Goal: Task Accomplishment & Management: Manage account settings

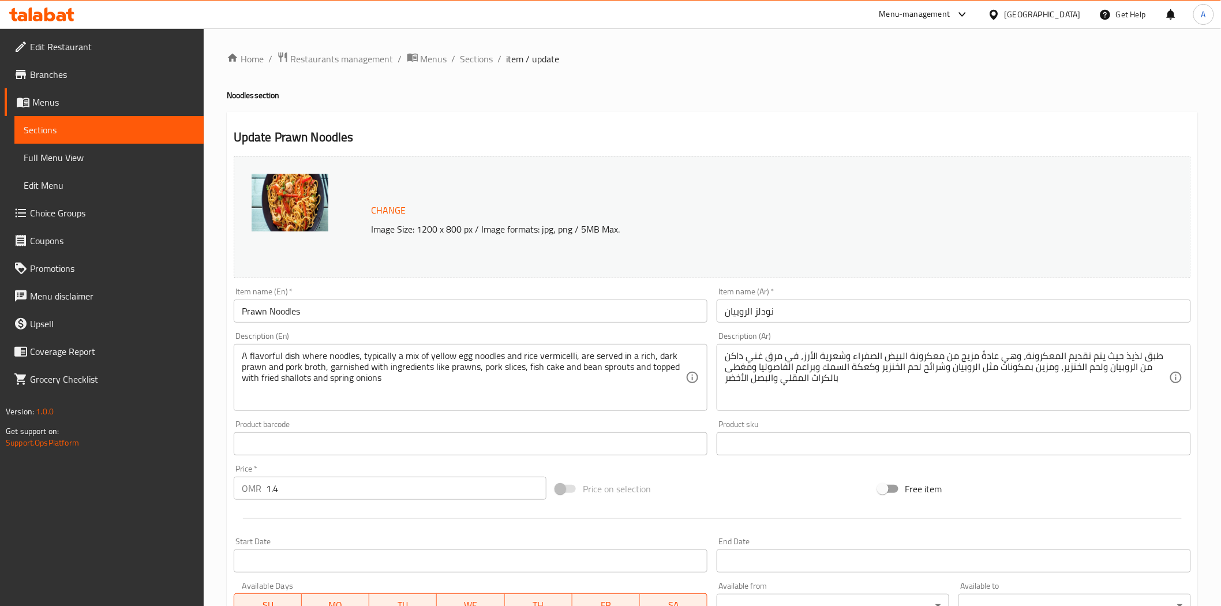
click at [998, 19] on icon at bounding box center [994, 14] width 8 height 10
click at [924, 114] on div "[GEOGRAPHIC_DATA]" at bounding box center [956, 119] width 76 height 13
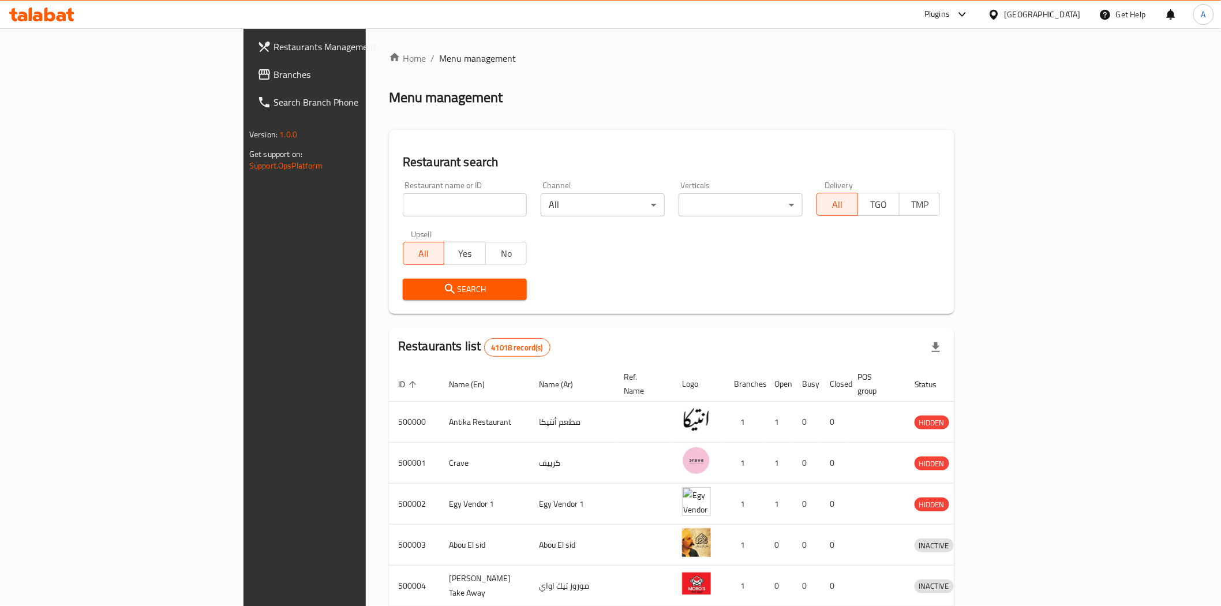
click at [403, 204] on input "search" at bounding box center [465, 204] width 124 height 23
paste input "701229"
type input "701229"
click at [403, 297] on button "Search" at bounding box center [465, 289] width 124 height 21
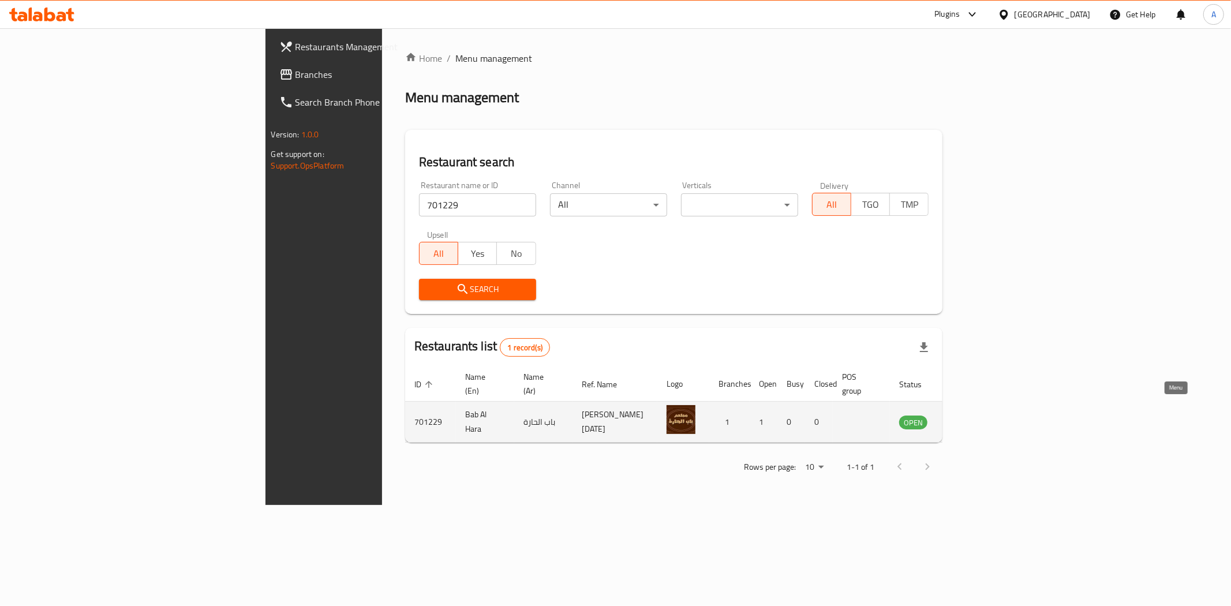
click at [973, 418] on icon "enhanced table" at bounding box center [966, 423] width 13 height 10
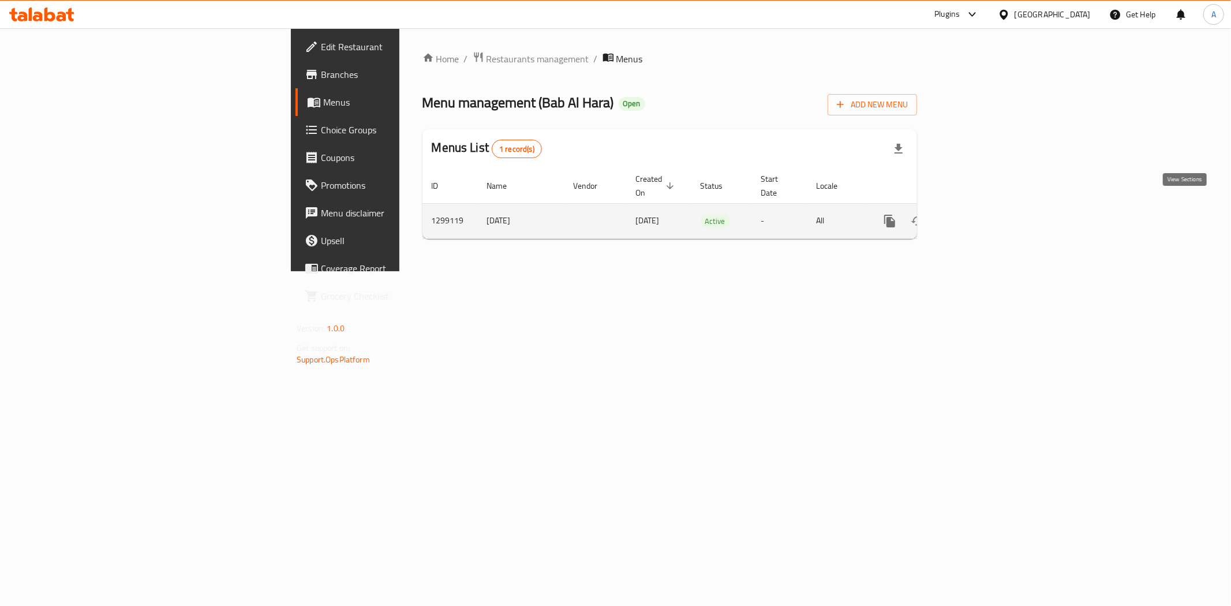
click at [980, 214] on icon "enhanced table" at bounding box center [973, 221] width 14 height 14
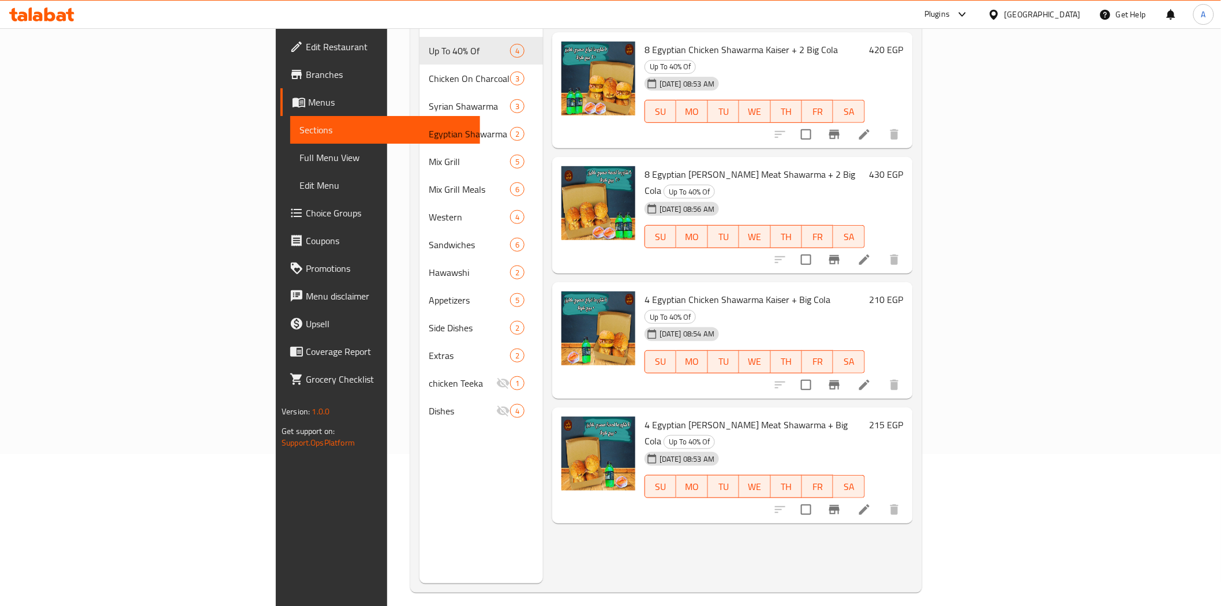
scroll to position [162, 0]
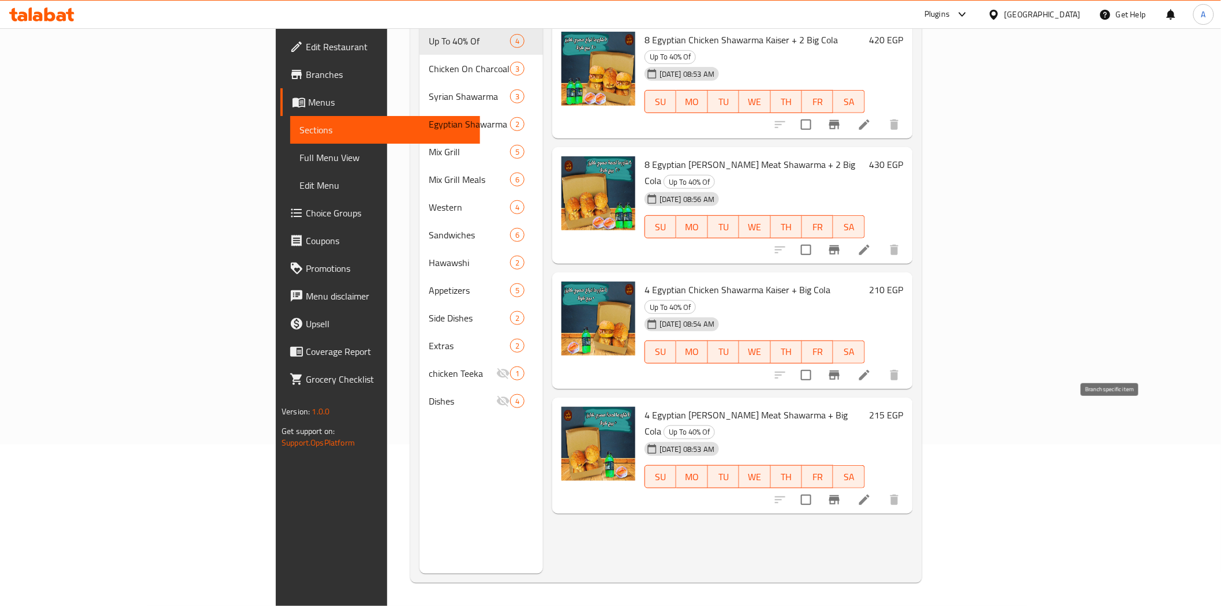
click at [840, 495] on icon "Branch-specific-item" at bounding box center [834, 499] width 10 height 9
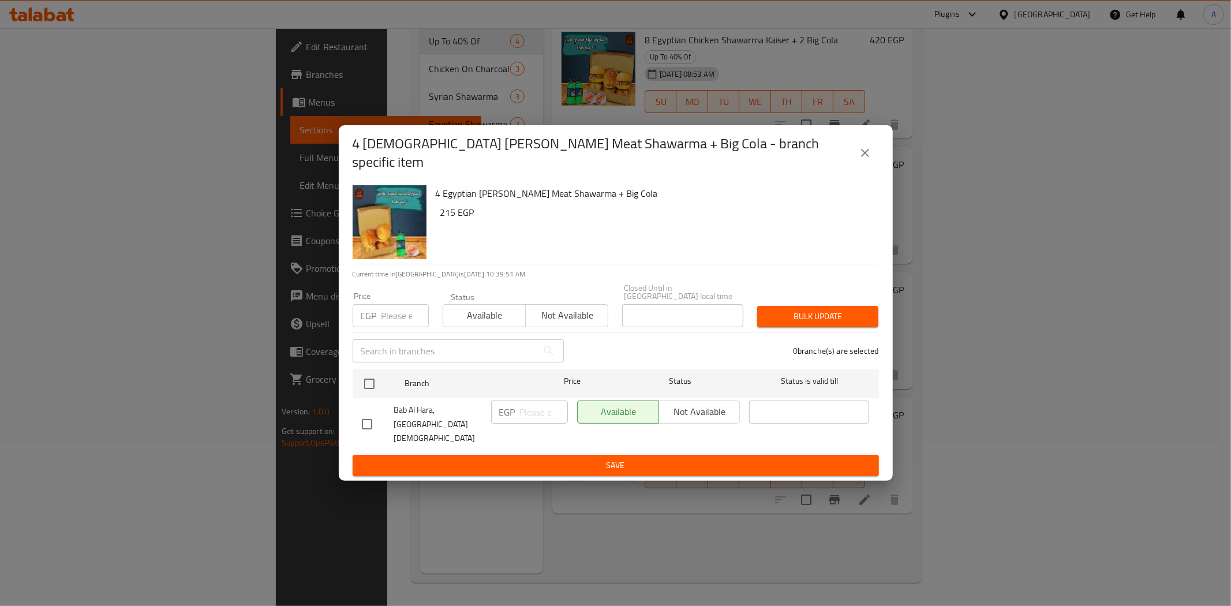
click at [693, 516] on div "4 Egyptian Kaiser Meat Shawarma + Big Cola - branch specific item 4 Egyptian Ka…" at bounding box center [615, 303] width 1231 height 606
click at [867, 160] on icon "close" at bounding box center [865, 153] width 14 height 14
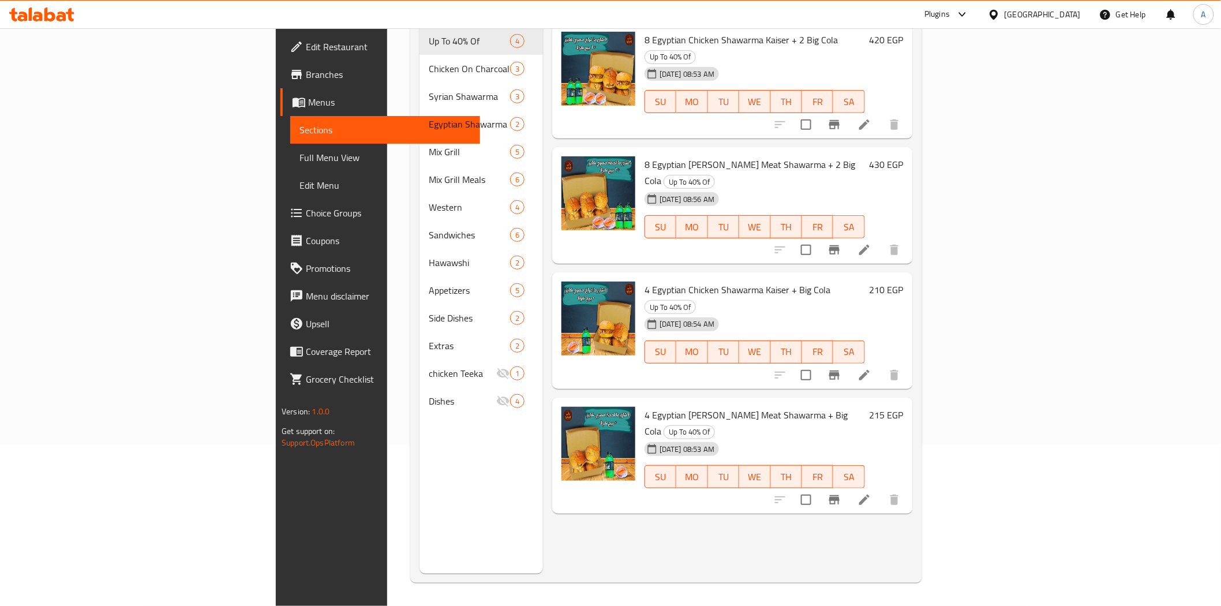
click at [610, 518] on div "Menu items Add Sort Manage items 8 Egyptian Chicken Shawarma Kaiser + 2 Big Col…" at bounding box center [728, 271] width 370 height 606
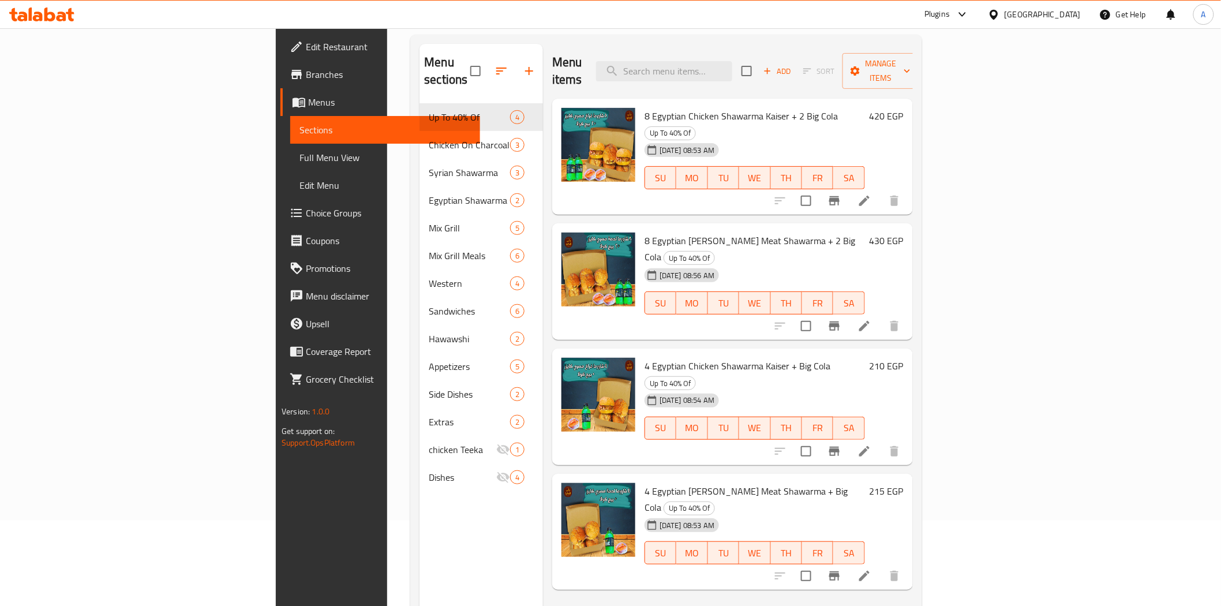
scroll to position [0, 0]
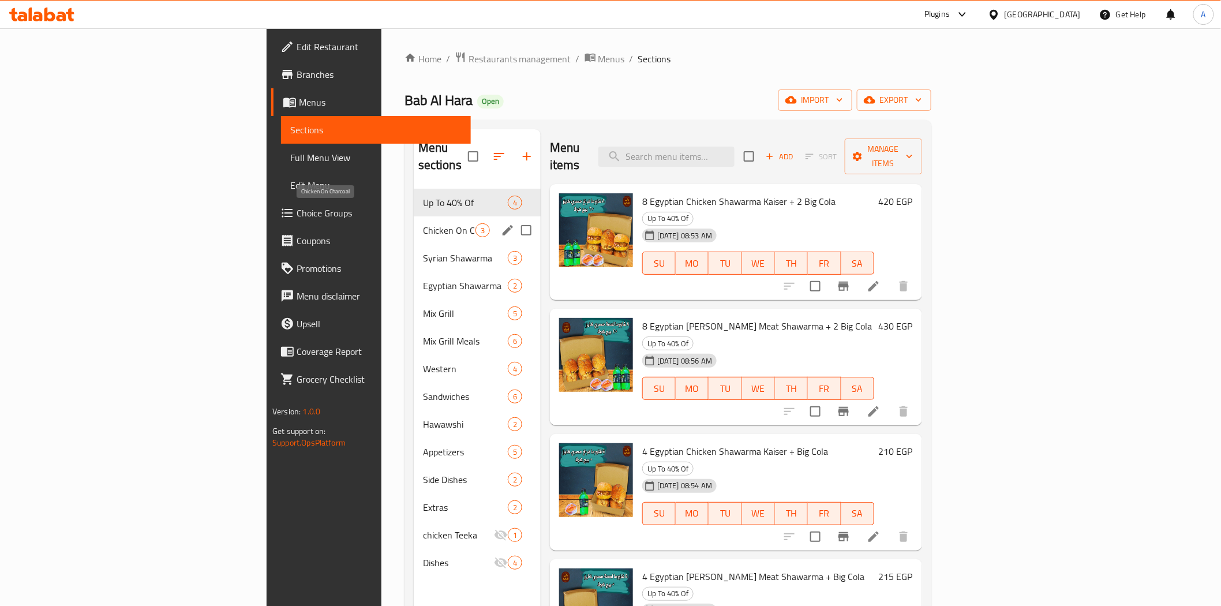
drag, startPoint x: 301, startPoint y: 216, endPoint x: 345, endPoint y: 242, distance: 51.8
click at [423, 223] on span "Chicken On Charcoal" at bounding box center [449, 230] width 53 height 14
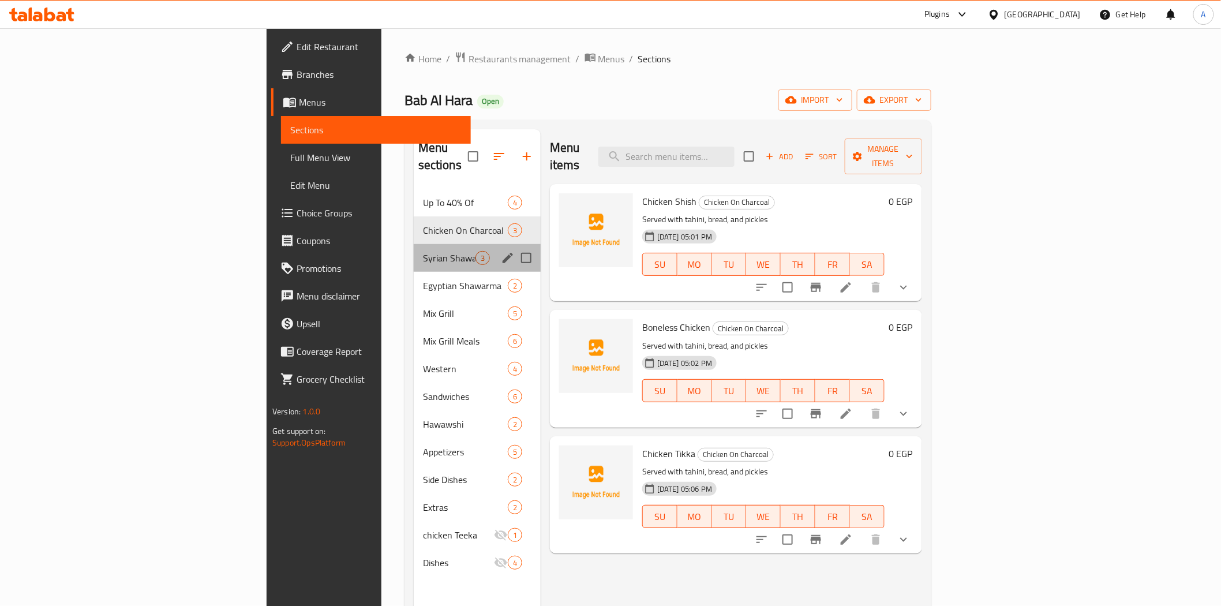
click at [414, 252] on div "Syrian Shawarma 3" at bounding box center [477, 258] width 127 height 28
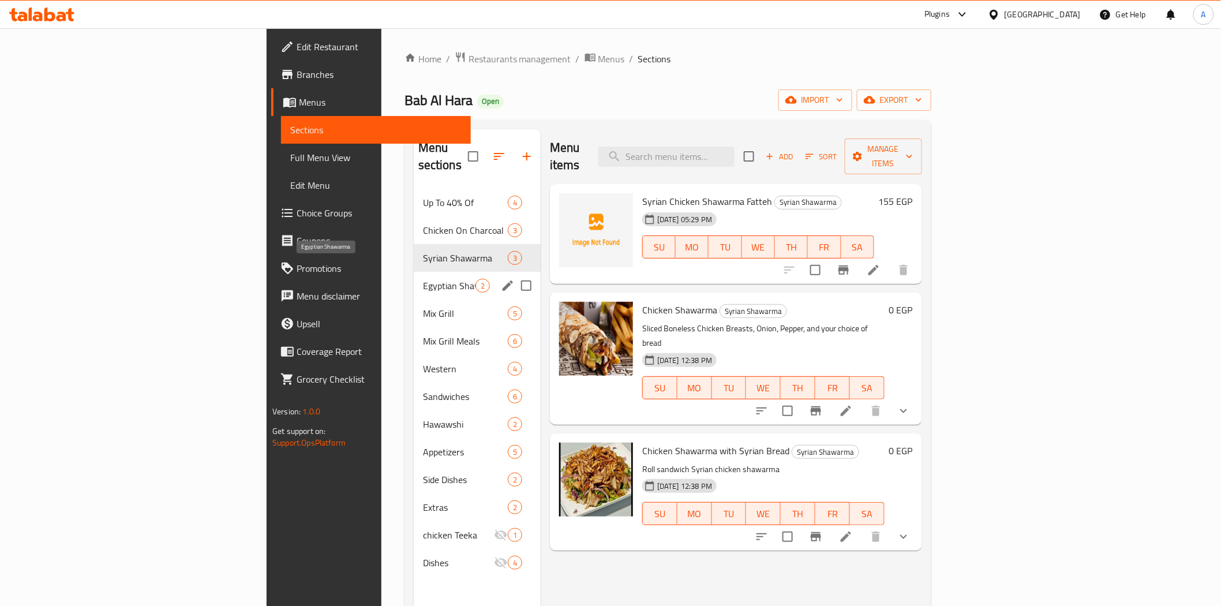
click at [423, 279] on span "Egyptian Shawarma" at bounding box center [449, 286] width 53 height 14
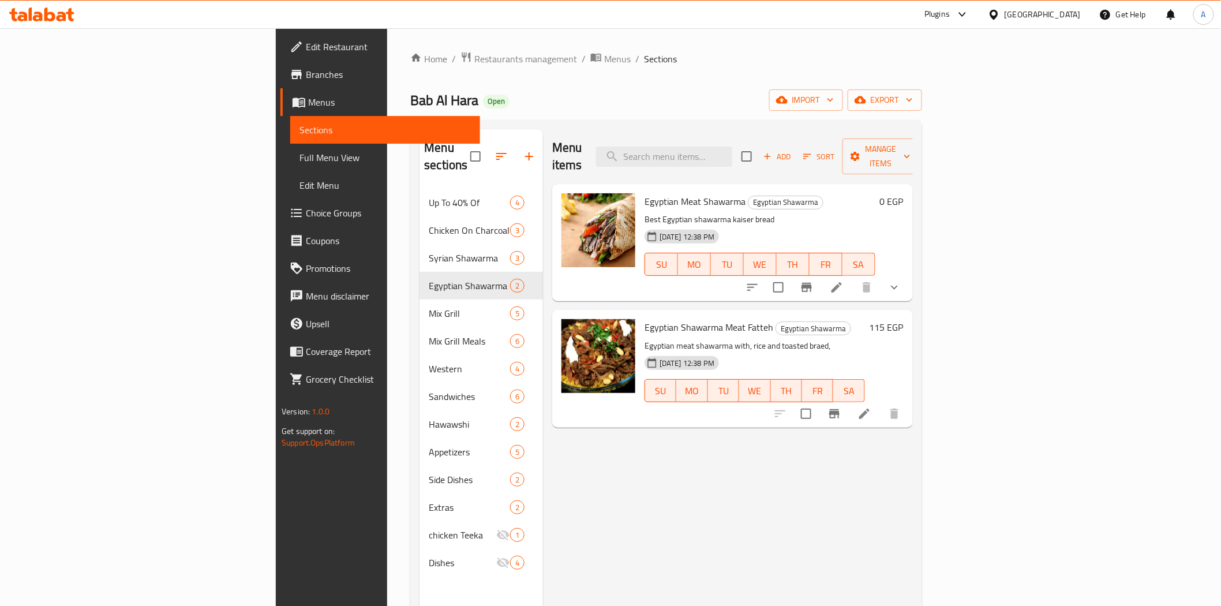
click at [306, 77] on span "Branches" at bounding box center [388, 75] width 164 height 14
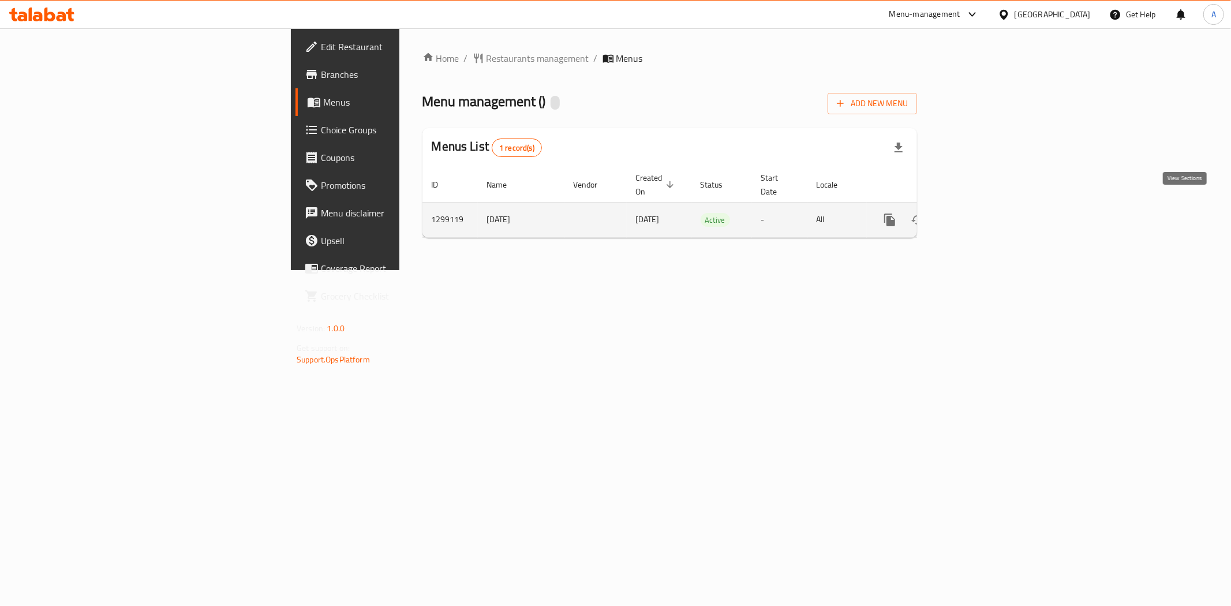
click at [978, 215] on icon "enhanced table" at bounding box center [973, 220] width 10 height 10
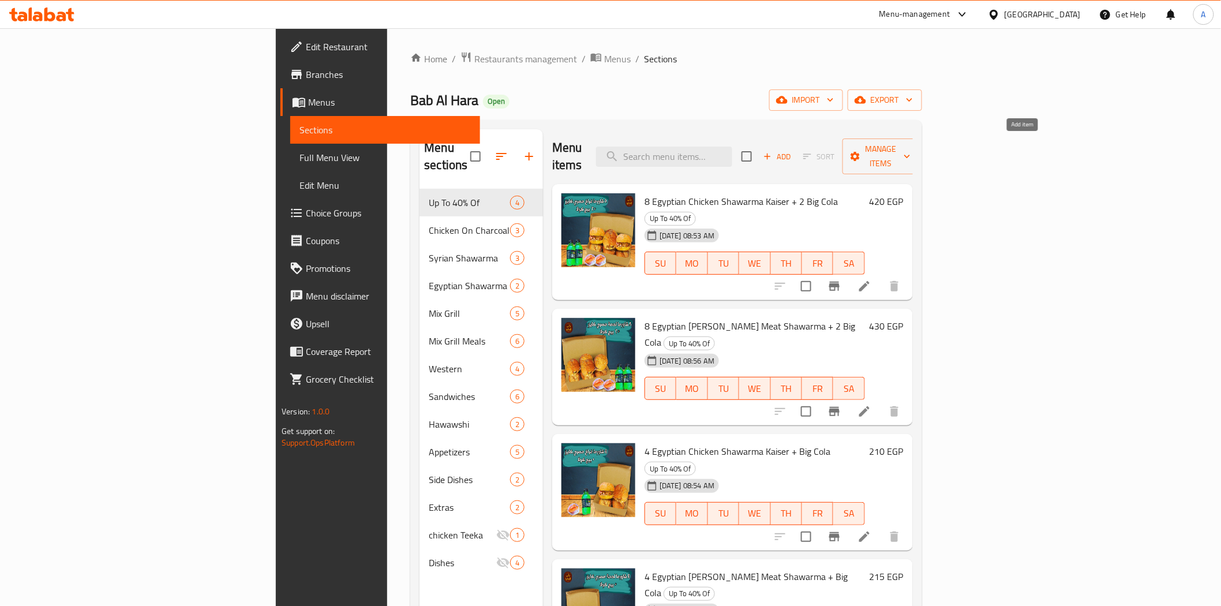
click at [759, 150] on input "checkbox" at bounding box center [747, 156] width 24 height 24
checkbox input "true"
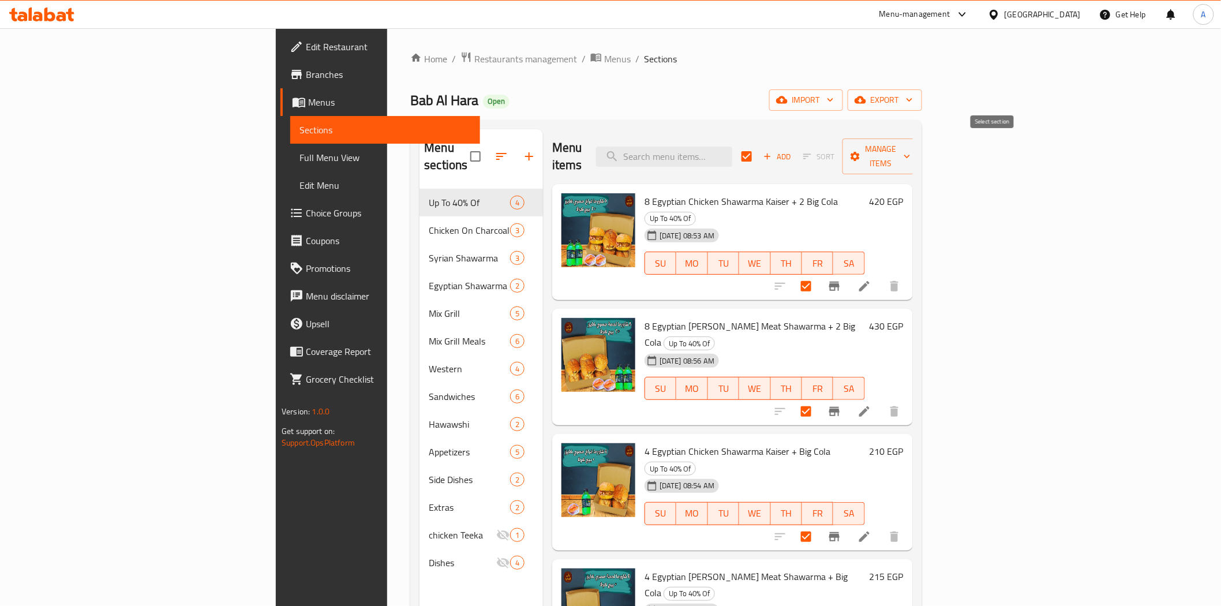
checkbox input "true"
click at [911, 149] on span "Manage items" at bounding box center [881, 156] width 59 height 29
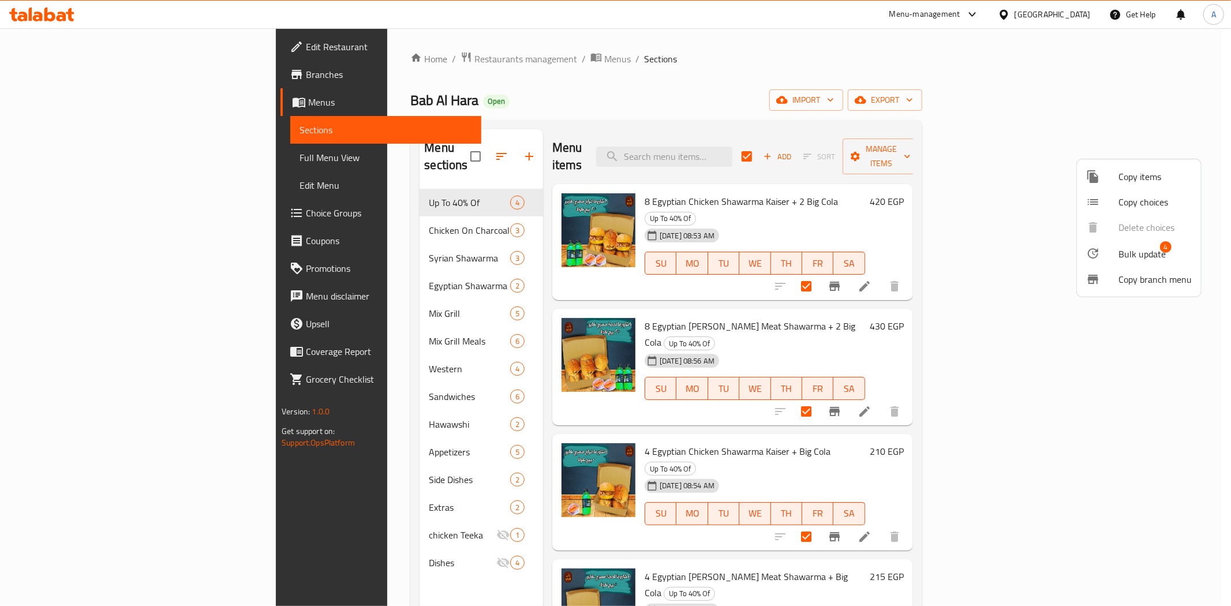
click at [1128, 255] on span "Bulk update" at bounding box center [1141, 254] width 47 height 14
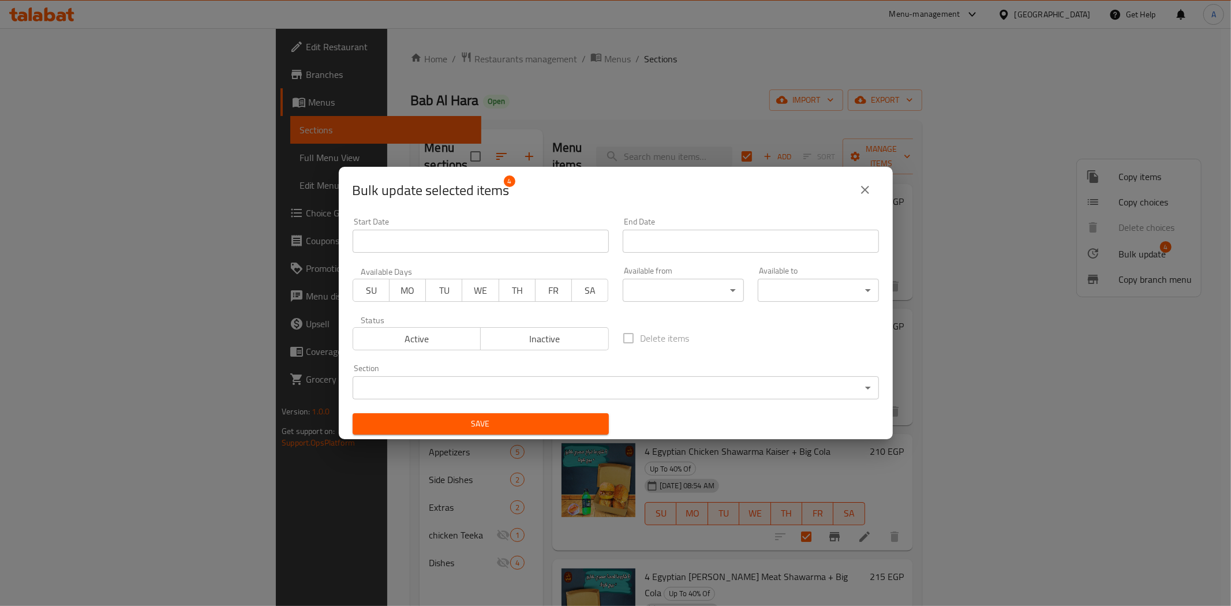
click at [564, 339] on span "Inactive" at bounding box center [544, 339] width 119 height 17
click at [547, 426] on span "Save" at bounding box center [481, 424] width 238 height 14
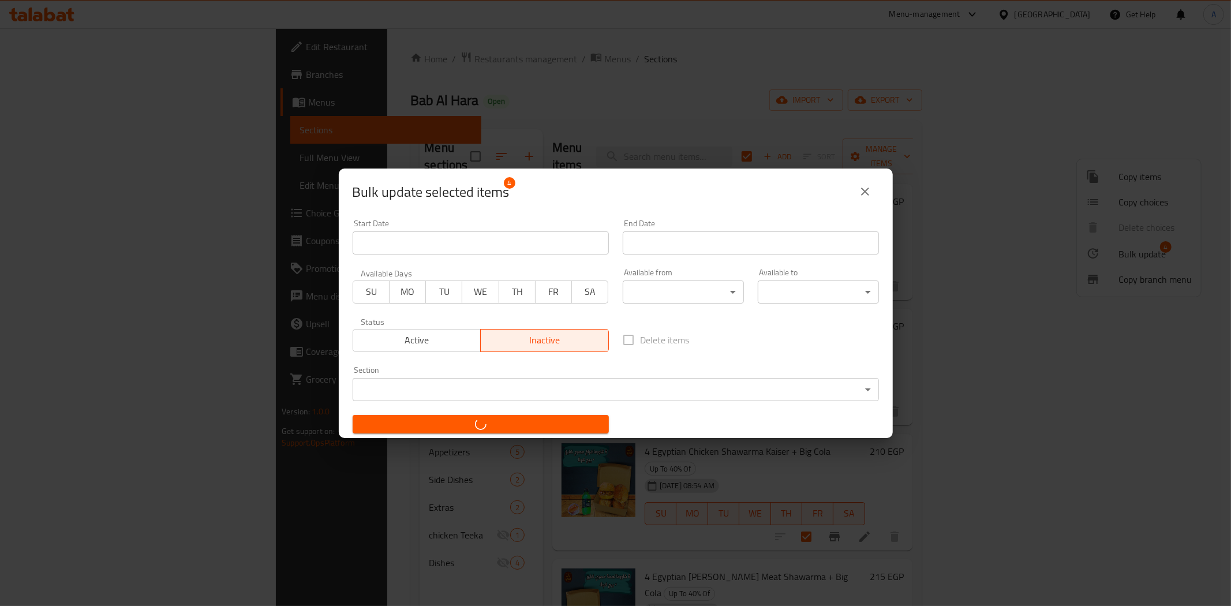
checkbox input "false"
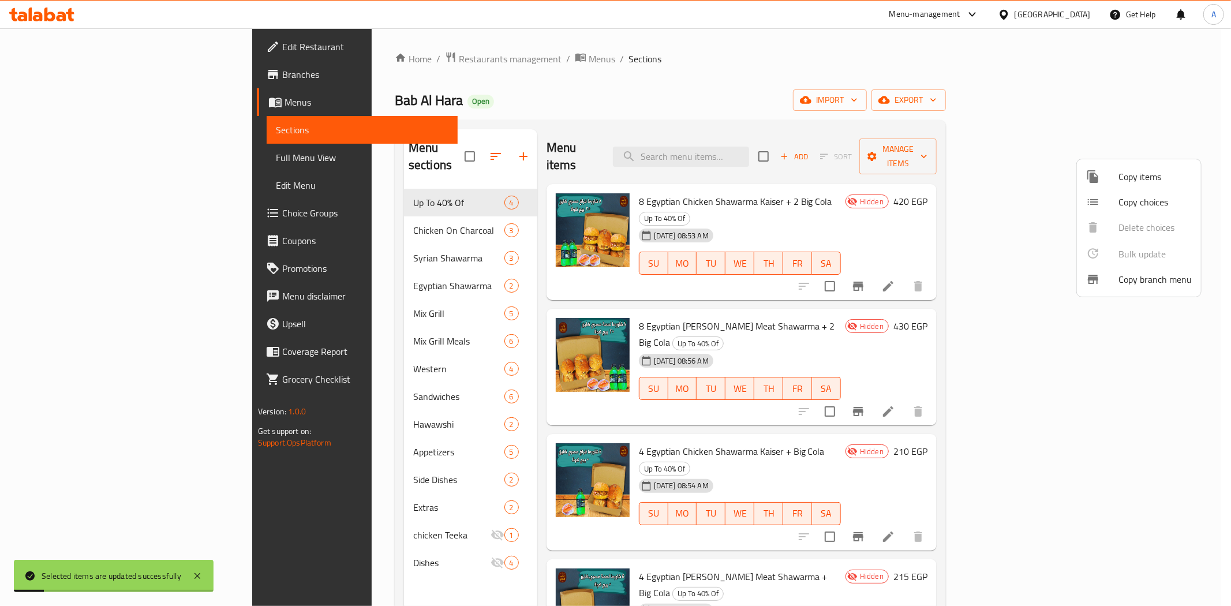
click at [805, 99] on div at bounding box center [615, 303] width 1231 height 606
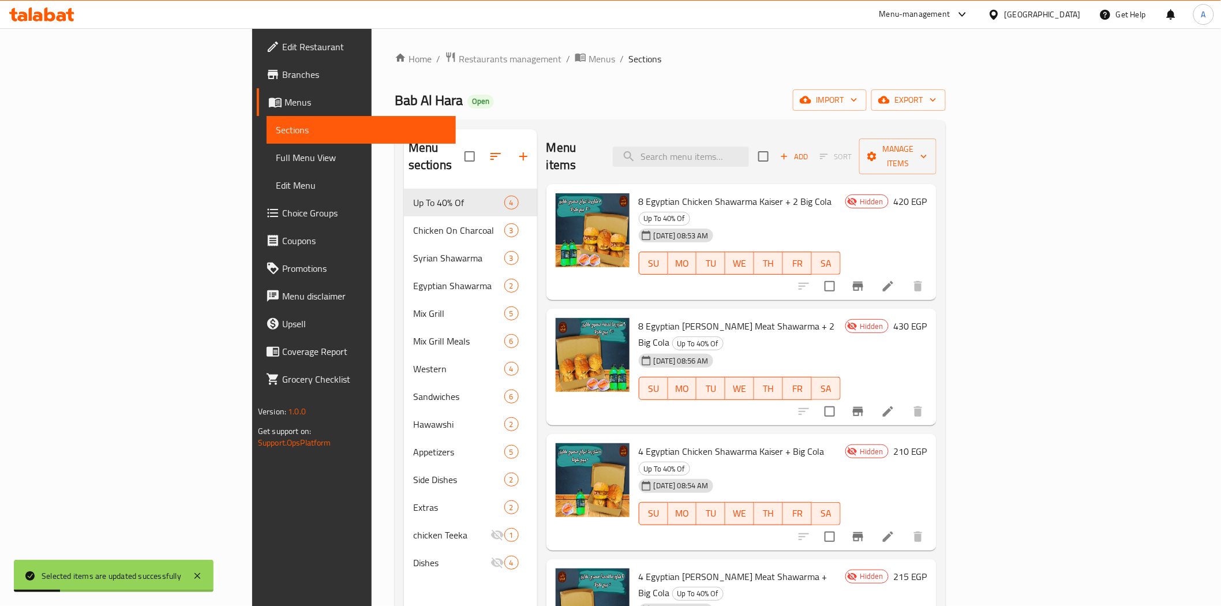
click at [837, 98] on div "Bab Al Hara Open import export" at bounding box center [670, 99] width 551 height 21
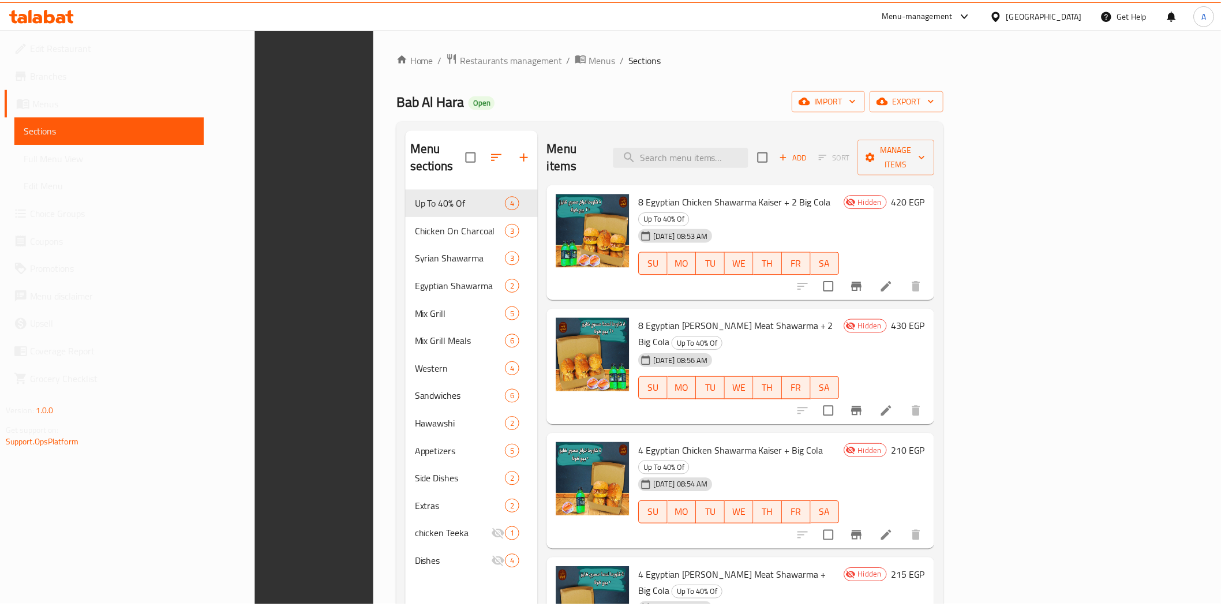
scroll to position [162, 0]
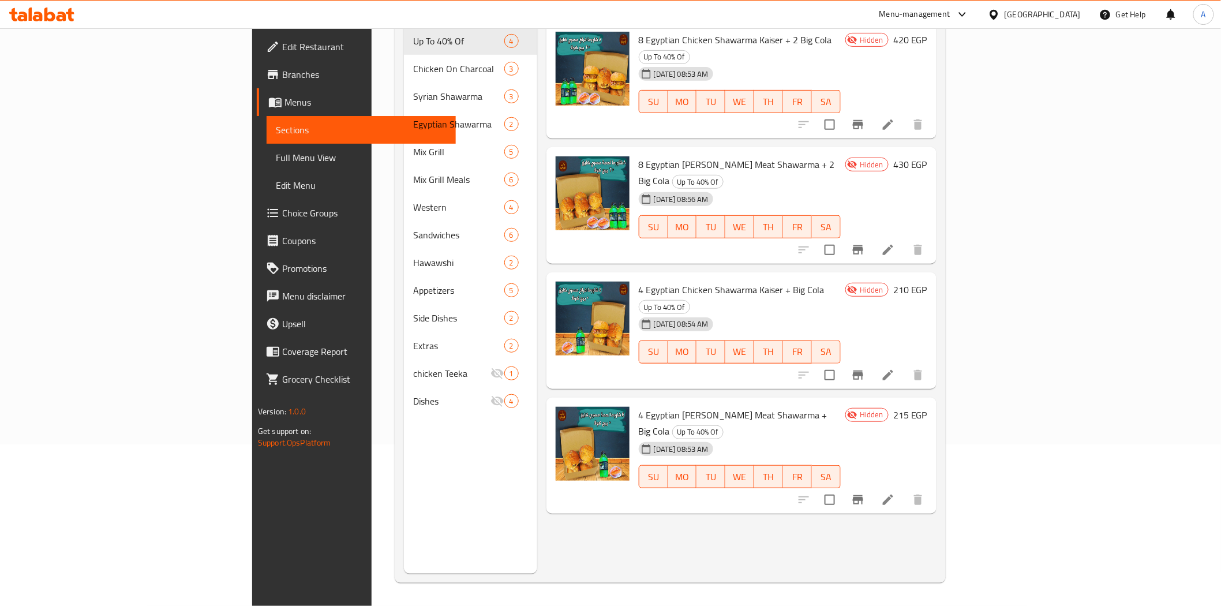
click at [795, 476] on div "Menu items Add Sort Manage items 8 Egyptian Chicken Shawarma Kaiser + 2 Big Col…" at bounding box center [736, 271] width 399 height 606
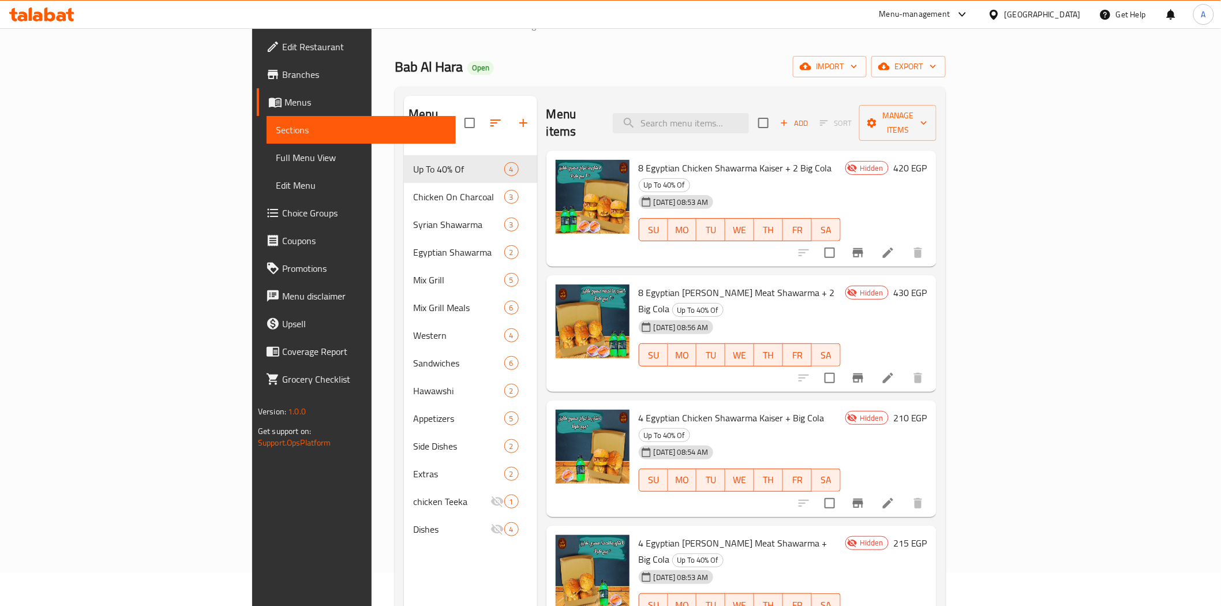
scroll to position [33, 0]
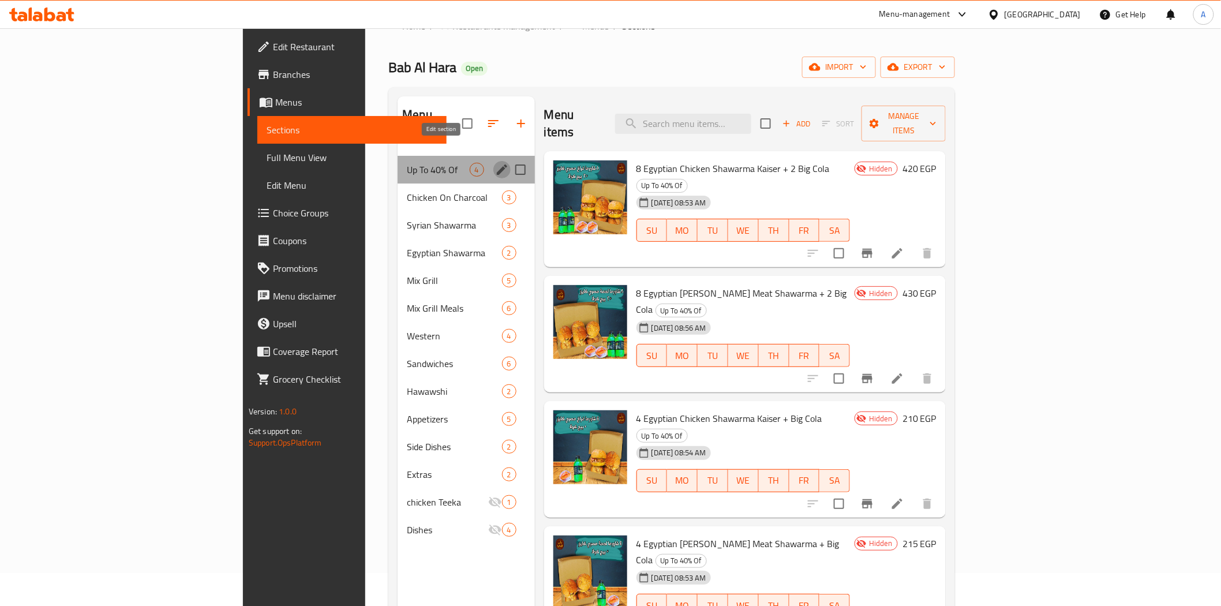
click at [495, 163] on icon "edit" at bounding box center [502, 170] width 14 height 14
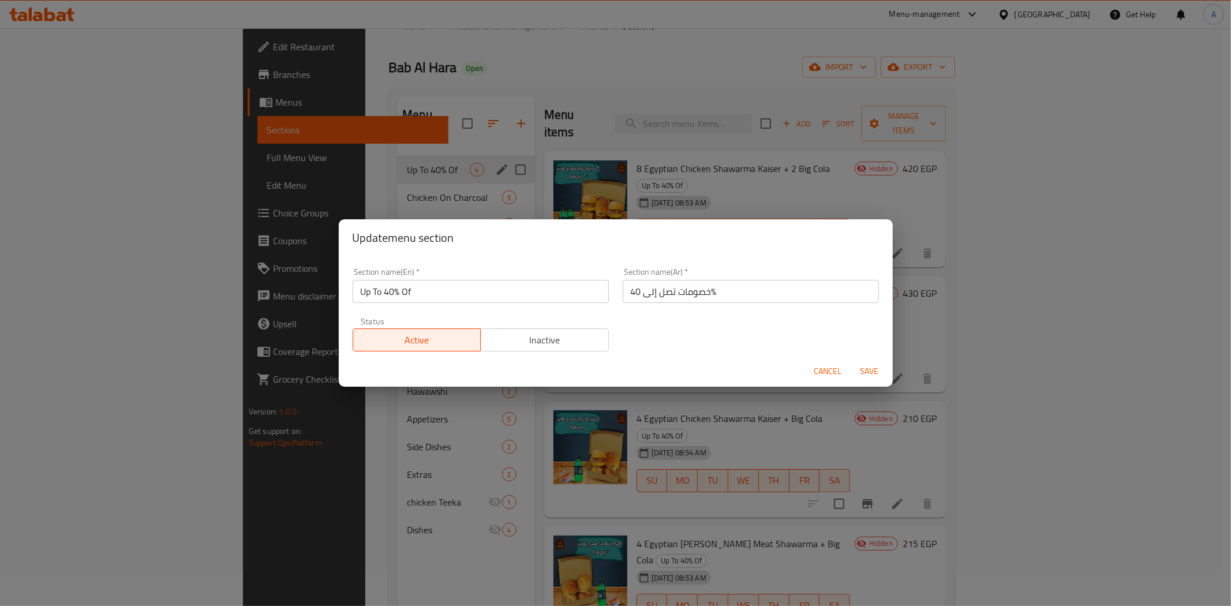
click at [585, 332] on span "Inactive" at bounding box center [544, 340] width 119 height 17
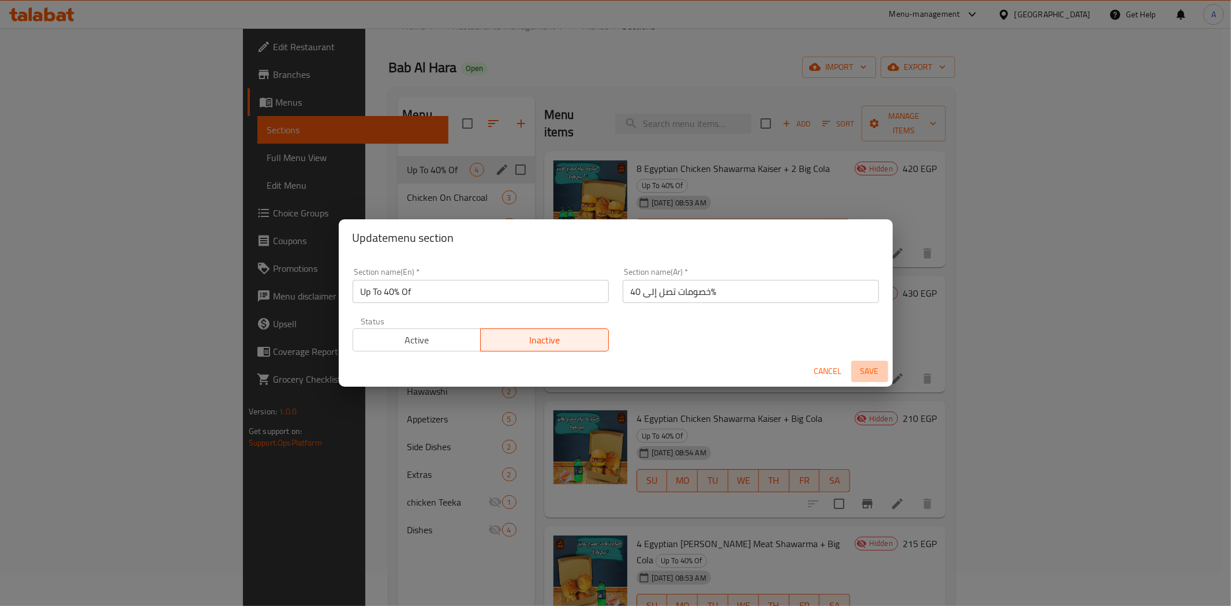
click at [870, 368] on span "Save" at bounding box center [870, 371] width 28 height 14
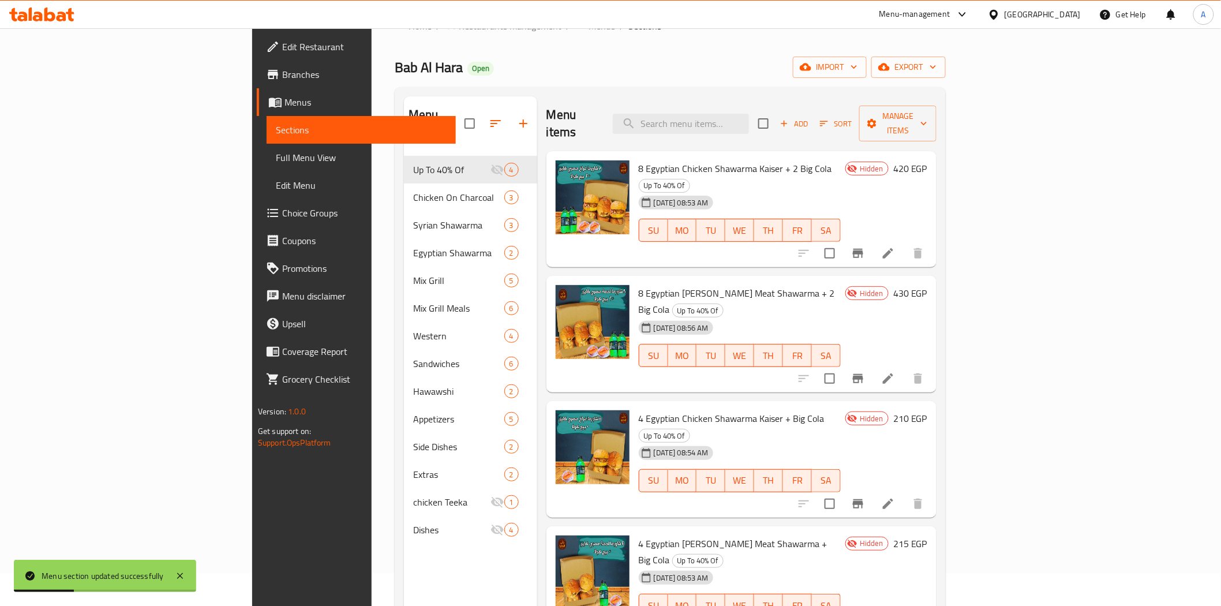
click at [639, 49] on div "Home / Restaurants management / Menus / Sections Bab Al Hara Open import export…" at bounding box center [670, 364] width 551 height 693
click at [927, 116] on span "Manage items" at bounding box center [897, 123] width 59 height 29
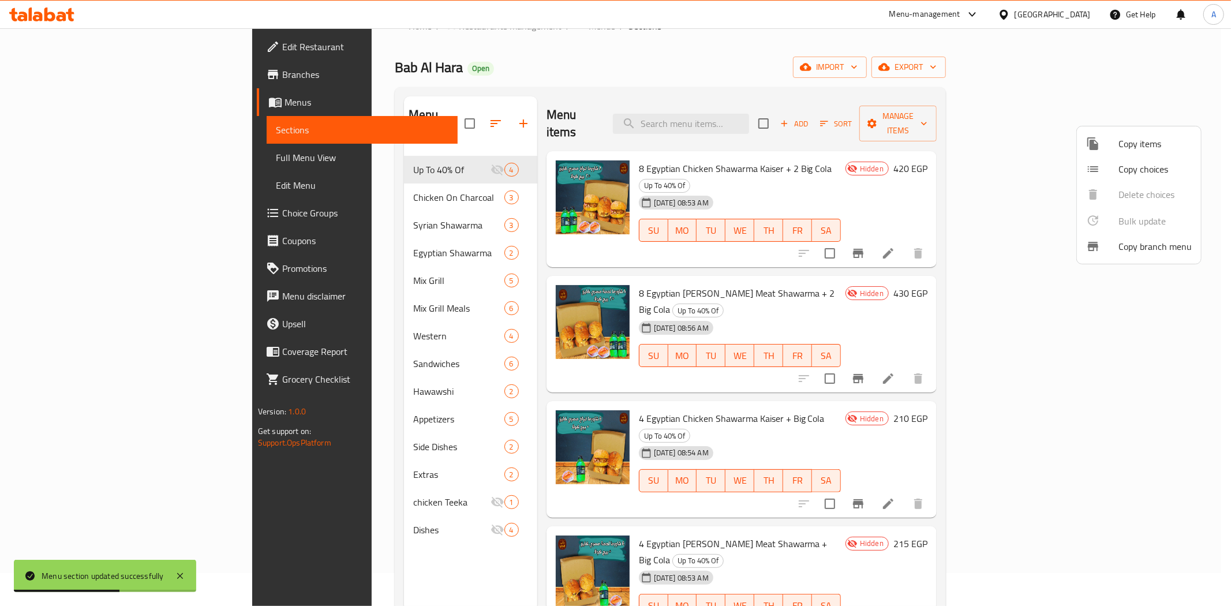
click at [1006, 82] on div at bounding box center [615, 303] width 1231 height 606
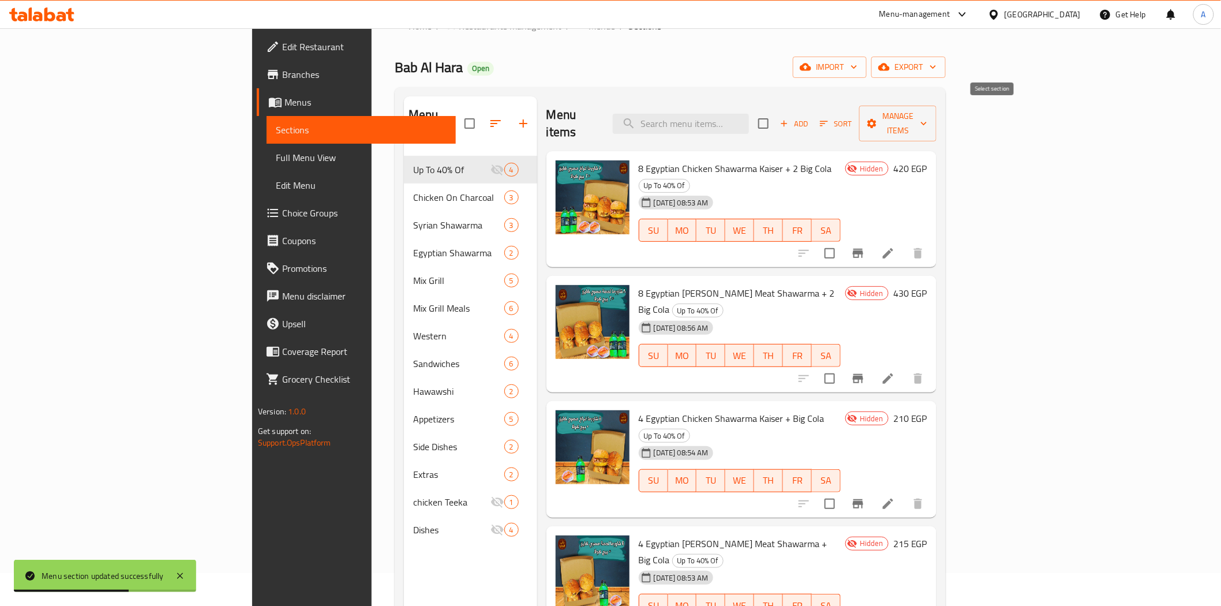
click at [775, 117] on input "checkbox" at bounding box center [763, 123] width 24 height 24
checkbox input "true"
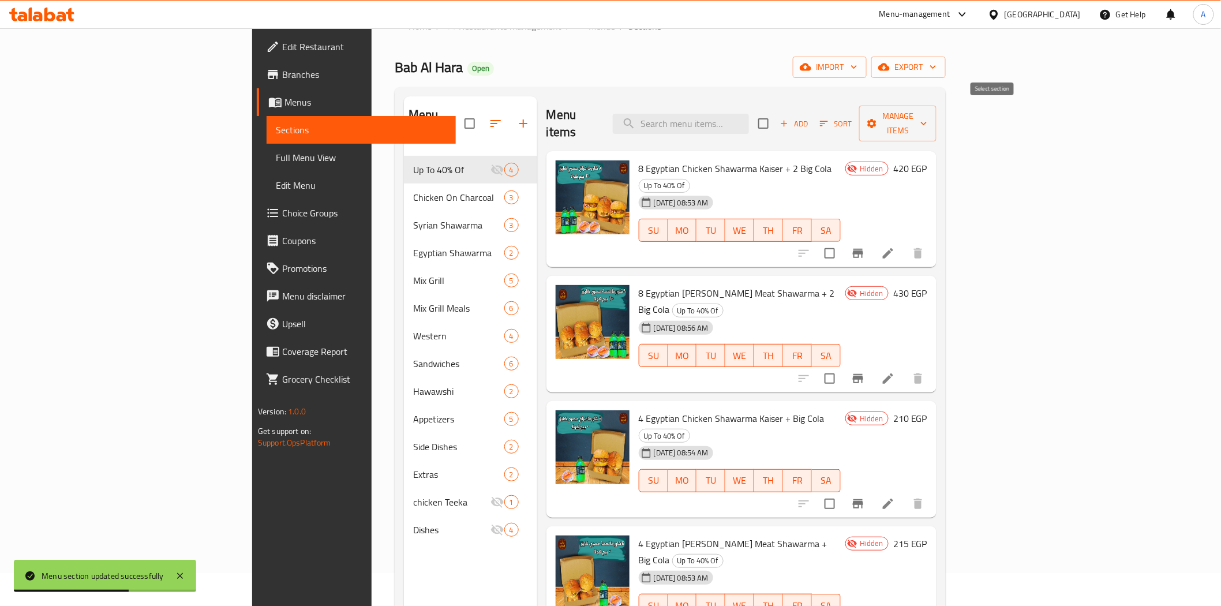
checkbox input "true"
click at [927, 113] on span "Manage items" at bounding box center [897, 123] width 59 height 29
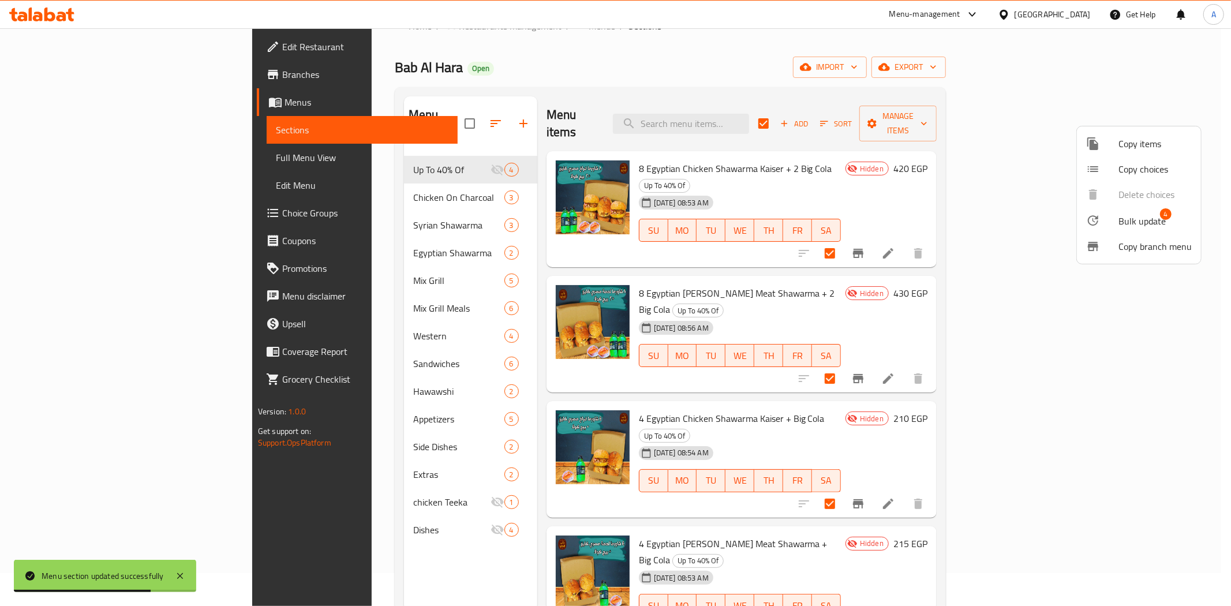
click at [1115, 220] on div at bounding box center [1102, 220] width 32 height 14
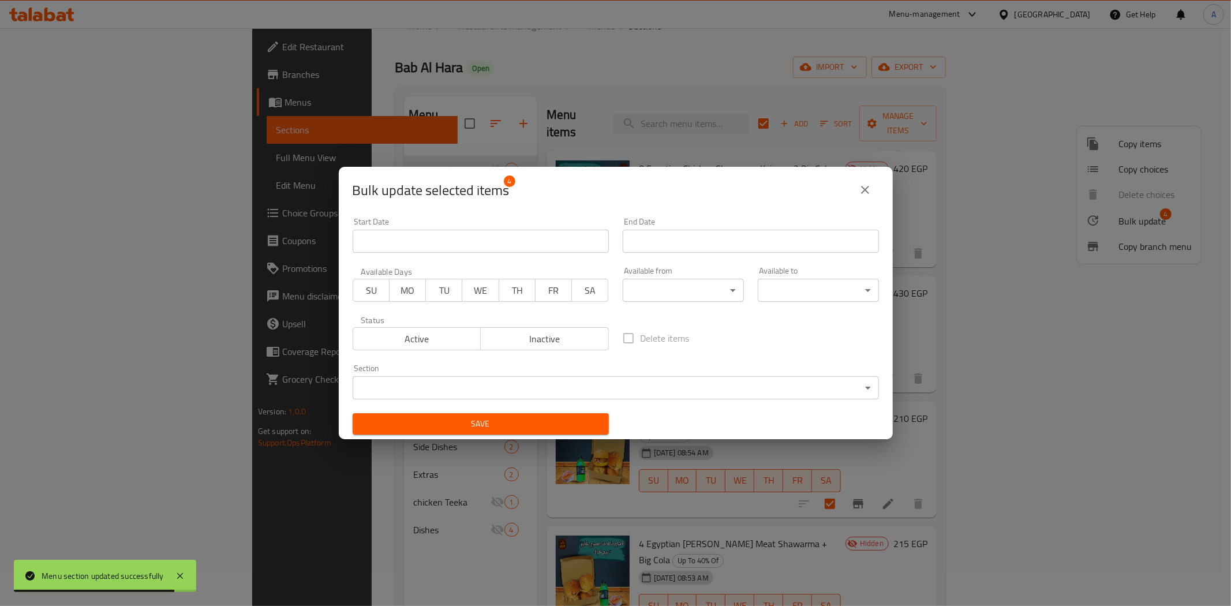
click at [429, 339] on span "Active" at bounding box center [417, 339] width 119 height 17
click at [459, 423] on span "Save" at bounding box center [481, 424] width 238 height 14
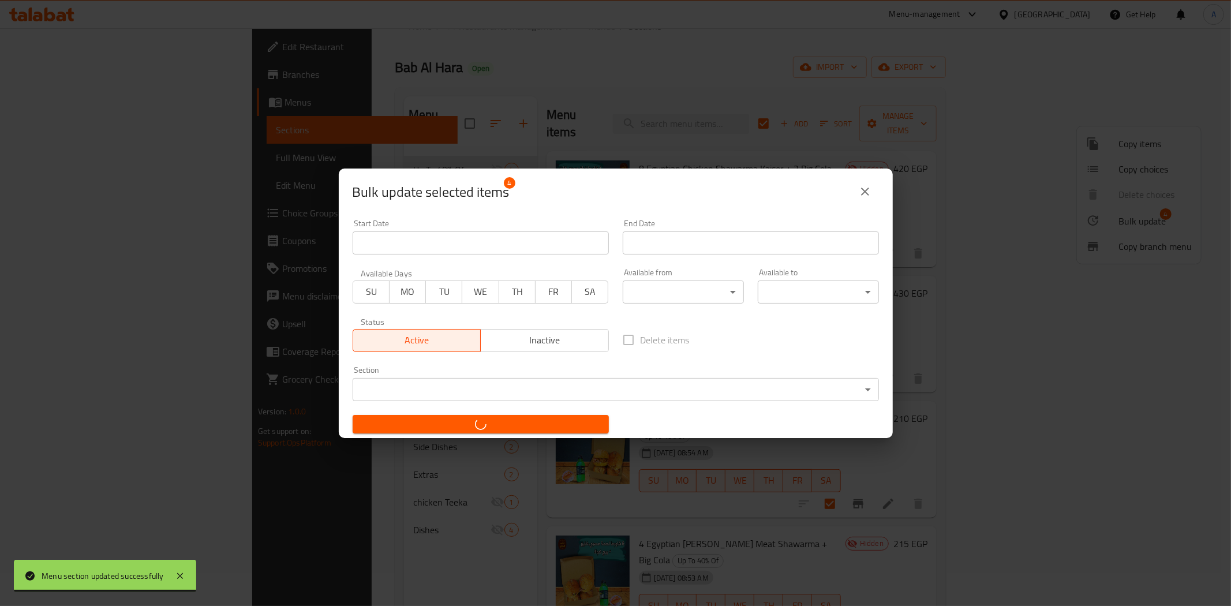
checkbox input "false"
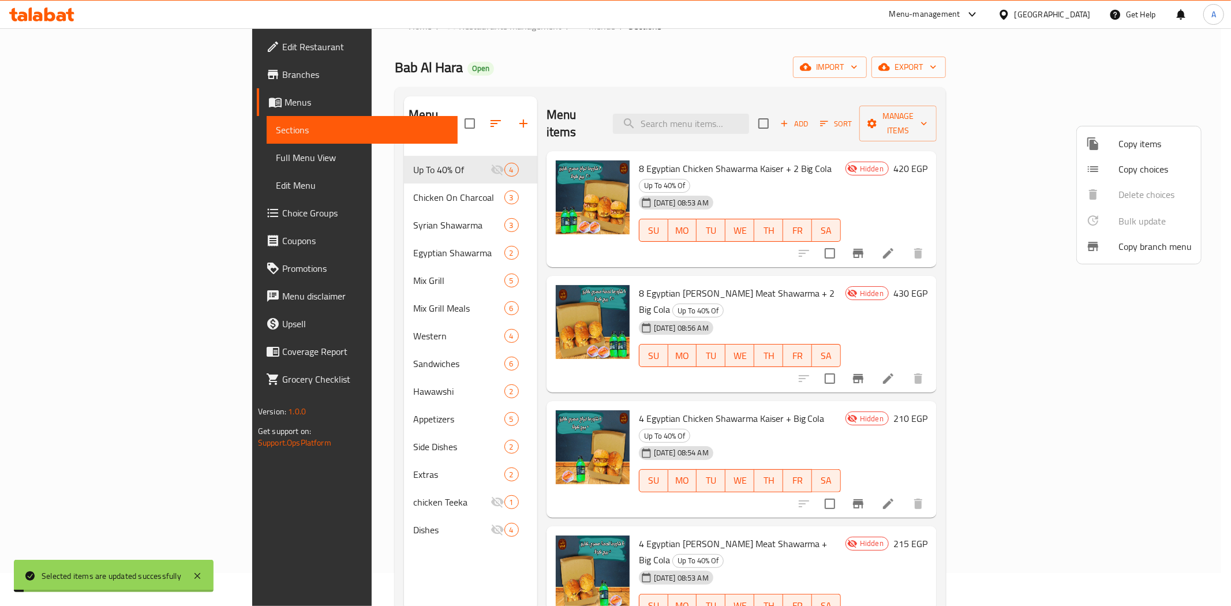
click at [723, 70] on div at bounding box center [615, 303] width 1231 height 606
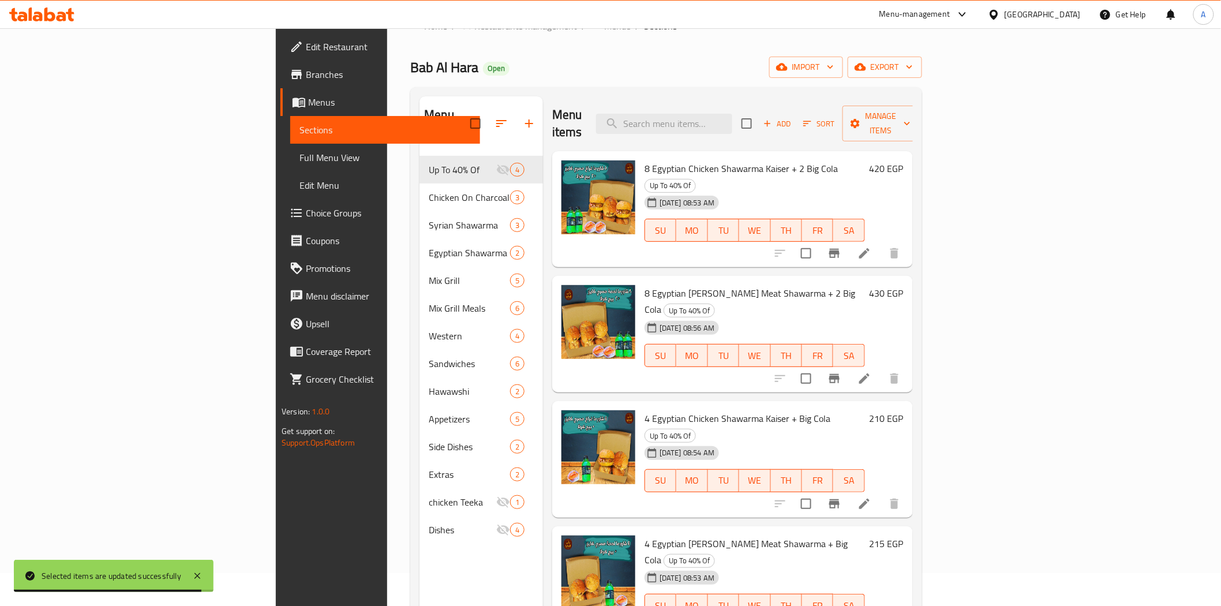
click at [547, 50] on div "Home / Restaurants management / Menus / Sections Bab Al Hara Open import export…" at bounding box center [665, 364] width 511 height 693
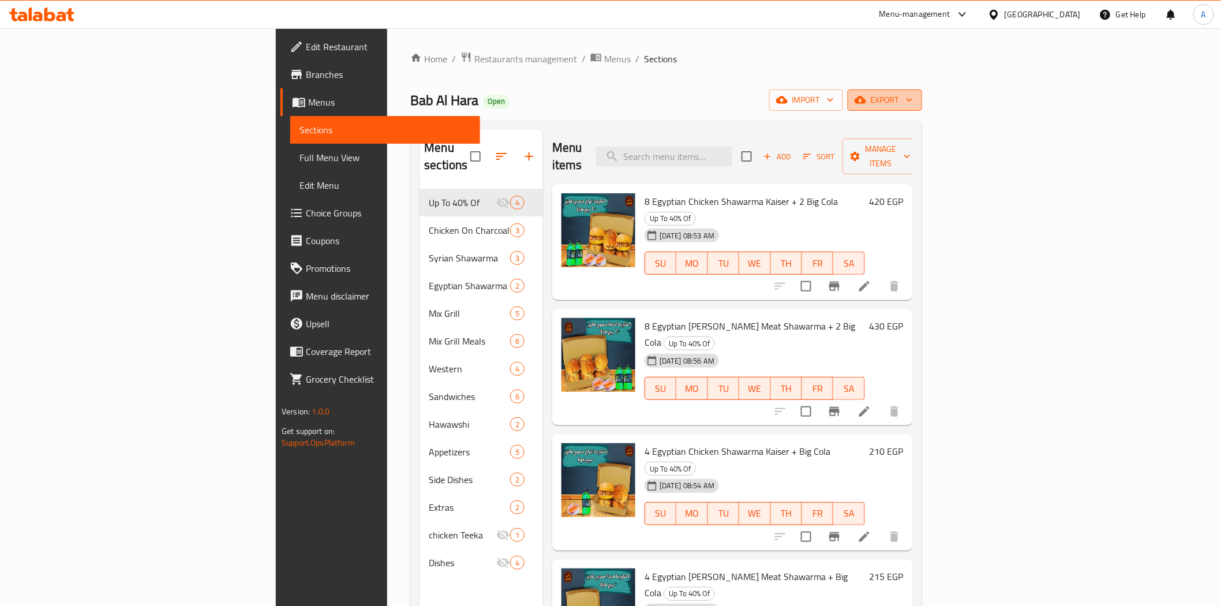
click at [913, 96] on span "export" at bounding box center [885, 100] width 56 height 14
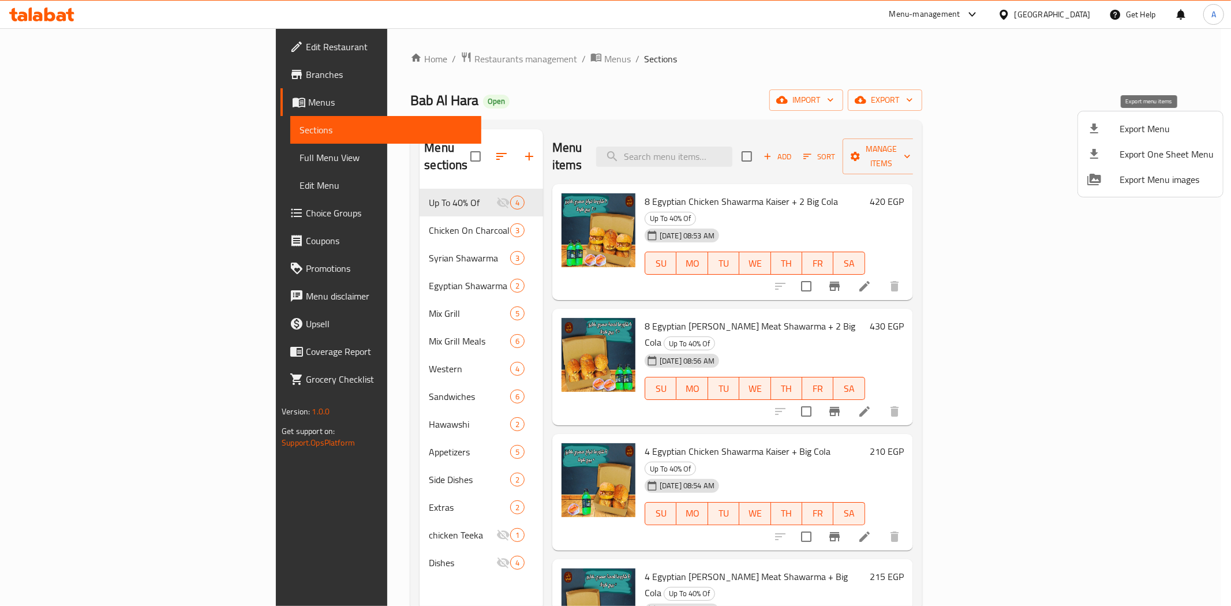
click at [1126, 130] on span "Export Menu" at bounding box center [1166, 129] width 94 height 14
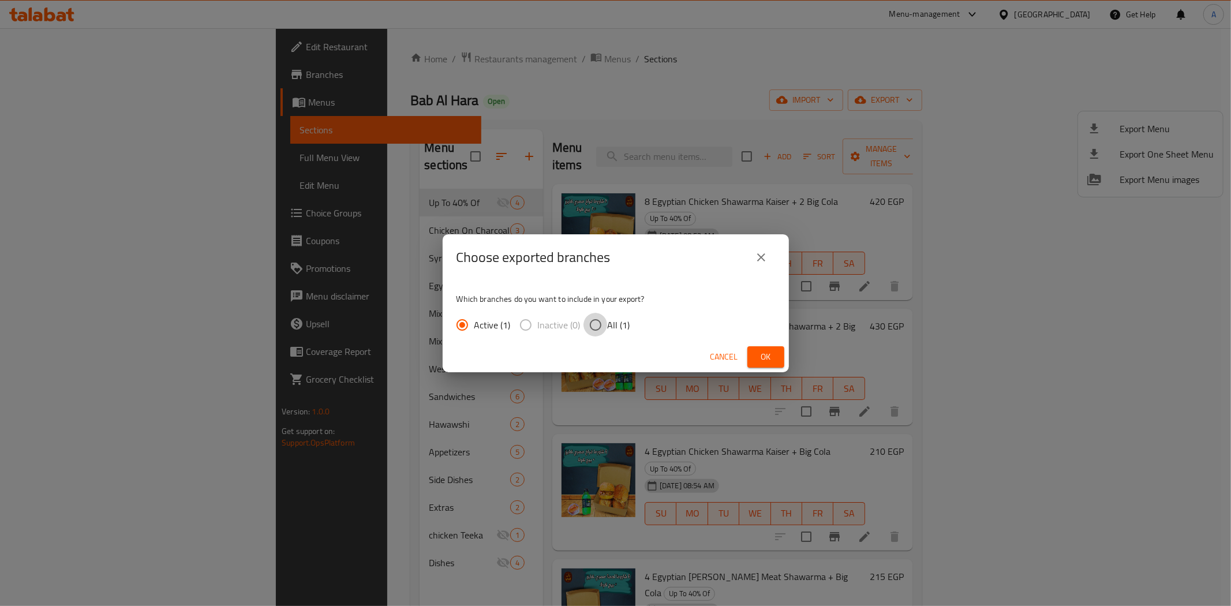
click at [599, 324] on input "All (1)" at bounding box center [595, 325] width 24 height 24
radio input "true"
drag, startPoint x: 757, startPoint y: 347, endPoint x: 743, endPoint y: 327, distance: 24.0
click at [757, 347] on button "Ok" at bounding box center [765, 356] width 37 height 21
